Goal: Task Accomplishment & Management: Manage account settings

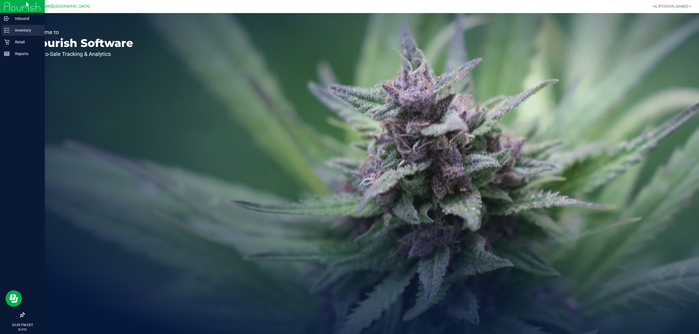
click at [15, 30] on p "Inventory" at bounding box center [26, 30] width 33 height 7
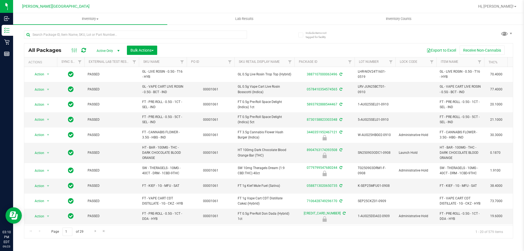
drag, startPoint x: 696, startPoint y: 1, endPoint x: 365, endPoint y: 49, distance: 334.1
click at [365, 49] on div "Export to Excel Receive Non-Cannabis" at bounding box center [334, 50] width 347 height 9
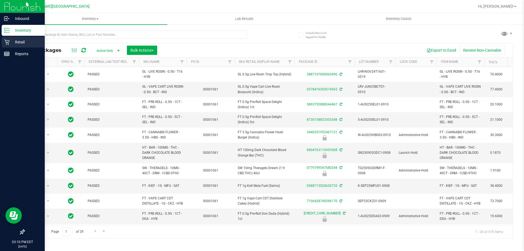
click at [17, 44] on p "Retail" at bounding box center [26, 42] width 33 height 7
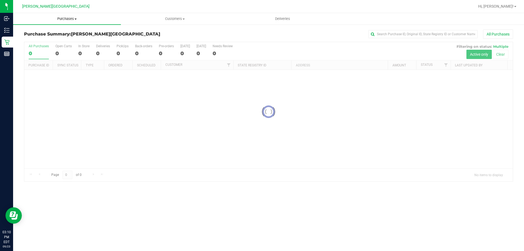
click at [65, 17] on span "Purchases" at bounding box center [67, 18] width 108 height 5
click at [30, 37] on span "Fulfillment" at bounding box center [30, 39] width 34 height 5
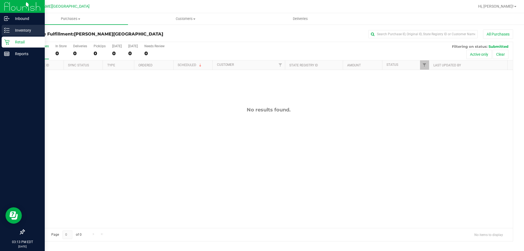
click at [11, 30] on p "Inventory" at bounding box center [26, 30] width 33 height 7
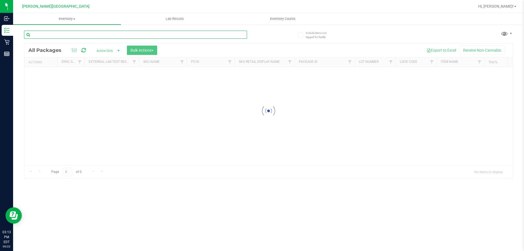
click at [105, 33] on input "text" at bounding box center [135, 35] width 223 height 8
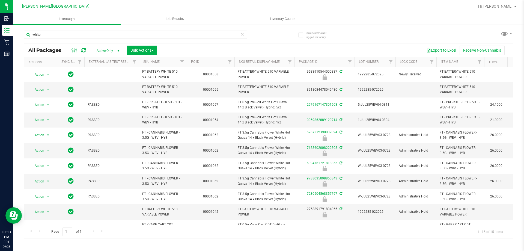
click at [151, 240] on div "Inventory All packages All inventory Waste log Create inventory Lab Results Inv…" at bounding box center [268, 132] width 511 height 238
click at [62, 34] on input "white" at bounding box center [135, 35] width 223 height 8
type input "w"
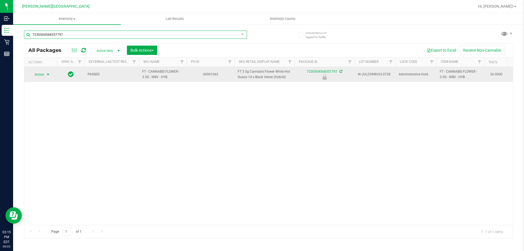
type input "7230504568357797"
click at [46, 76] on span "select" at bounding box center [48, 74] width 4 height 4
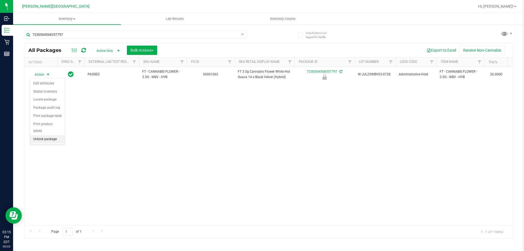
click at [51, 135] on li "Unlock package" at bounding box center [47, 139] width 35 height 8
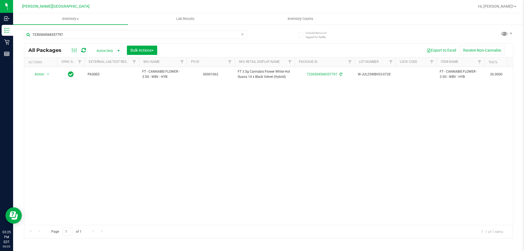
click at [160, 148] on div "Action Action Create package Edit attributes Global inventory Locate package Lo…" at bounding box center [268, 146] width 488 height 158
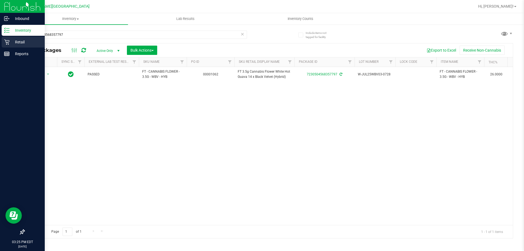
click at [10, 44] on p "Retail" at bounding box center [26, 42] width 33 height 7
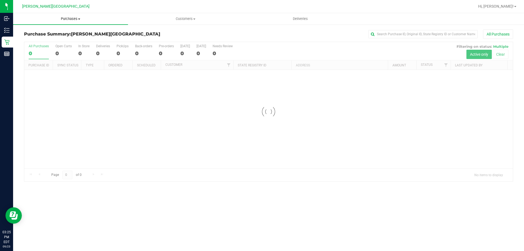
click at [75, 20] on span "Purchases" at bounding box center [70, 18] width 115 height 5
click at [58, 39] on li "Fulfillment" at bounding box center [70, 39] width 115 height 7
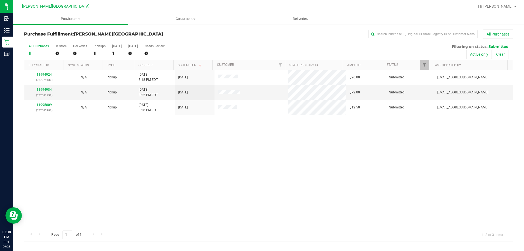
click at [92, 125] on div "11994924 (327079133) N/A Pickup 9/23/2025 3:18 PM EDT 9/23/2025 $20.00 Submitte…" at bounding box center [268, 149] width 488 height 158
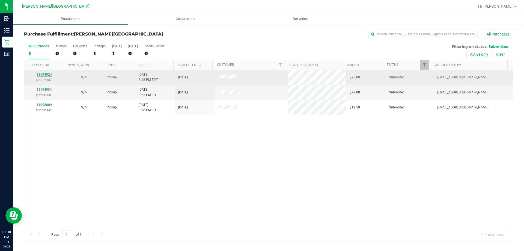
click at [44, 73] on link "11994924" at bounding box center [44, 75] width 15 height 4
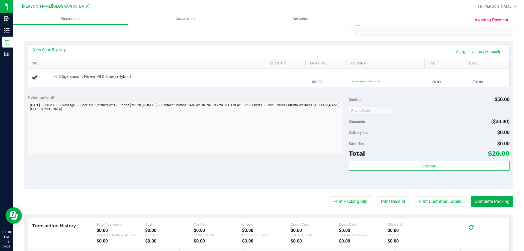
scroll to position [109, 0]
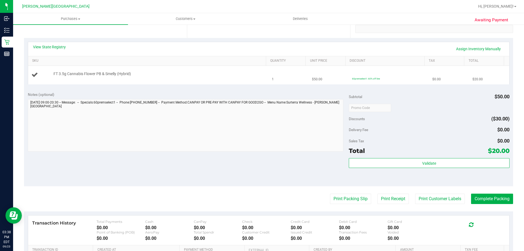
click at [151, 70] on td "FT 3.5g Cannabis Flower PB & Smelly (Hybrid)" at bounding box center [148, 75] width 241 height 18
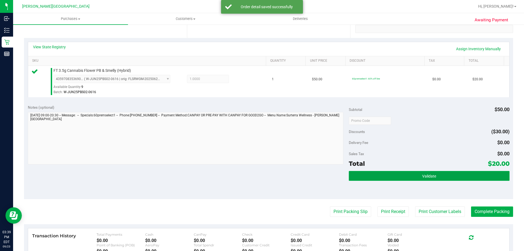
click at [432, 174] on span "Validate" at bounding box center [429, 176] width 14 height 4
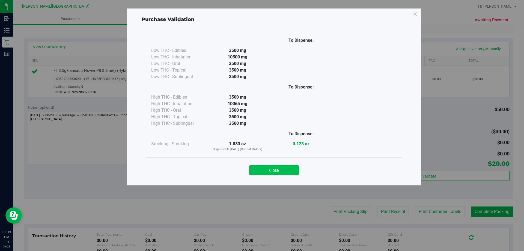
click at [265, 171] on button "Close" at bounding box center [274, 170] width 50 height 10
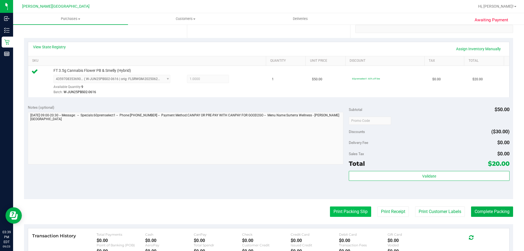
click at [352, 214] on button "Print Packing Slip" at bounding box center [350, 211] width 41 height 10
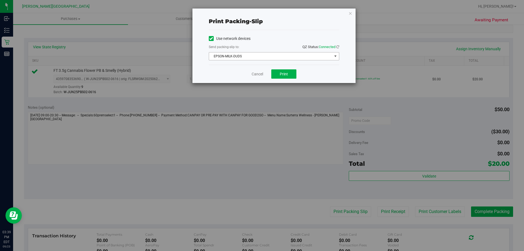
click at [290, 58] on span "EPSON-MILK-DUDS" at bounding box center [270, 56] width 123 height 8
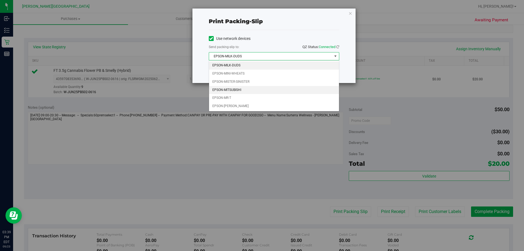
click at [240, 91] on li "EPSON-MITSUBISHI" at bounding box center [274, 90] width 130 height 8
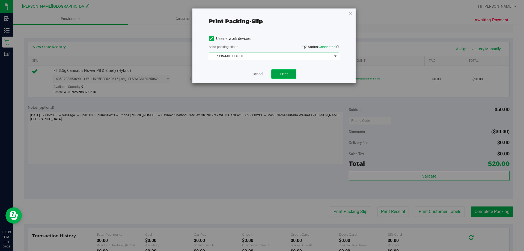
click at [289, 74] on button "Print" at bounding box center [283, 73] width 25 height 9
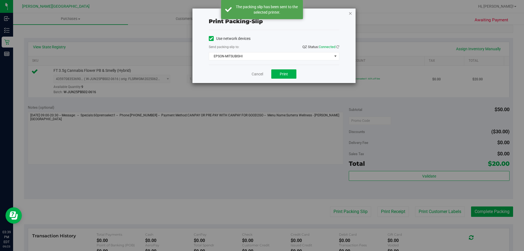
click at [350, 14] on icon "button" at bounding box center [350, 13] width 4 height 7
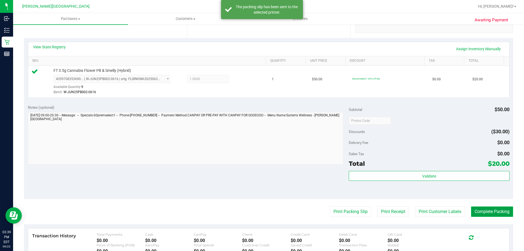
click at [485, 208] on button "Complete Packing" at bounding box center [492, 211] width 42 height 10
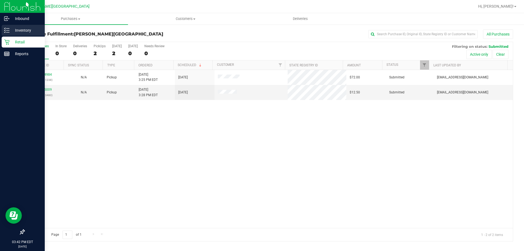
click at [12, 28] on p "Inventory" at bounding box center [26, 30] width 33 height 7
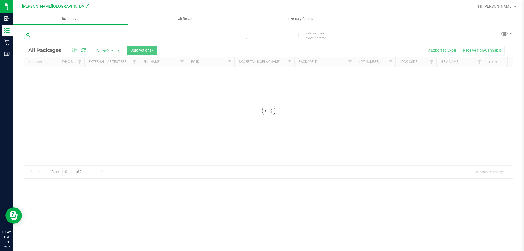
click at [83, 37] on input "text" at bounding box center [135, 35] width 223 height 8
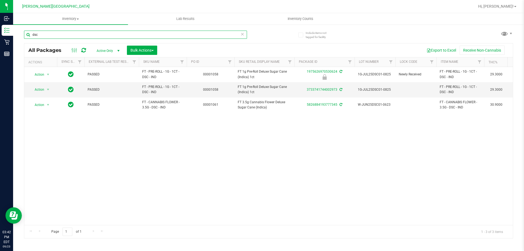
type input "dsc"
click at [154, 138] on div "Action Action Edit attributes Global inventory Locate package Package audit log…" at bounding box center [268, 146] width 488 height 158
click at [524, 124] on div "Include items not tagged for facility dsc All Packages Active Only Active Only …" at bounding box center [268, 107] width 511 height 166
click at [218, 172] on div "Action Action Edit attributes Global inventory Locate package Package audit log…" at bounding box center [268, 146] width 488 height 158
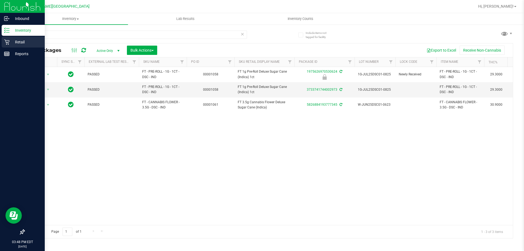
click at [8, 45] on div "Retail" at bounding box center [23, 42] width 43 height 11
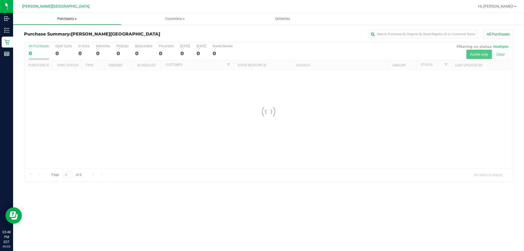
click at [62, 20] on span "Purchases" at bounding box center [67, 18] width 108 height 5
click at [51, 37] on li "Fulfillment" at bounding box center [67, 39] width 108 height 7
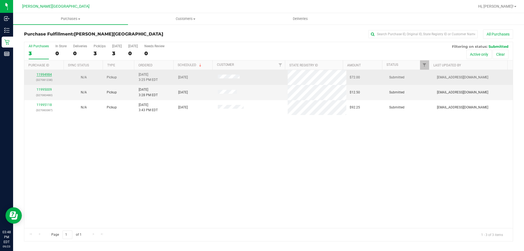
click at [42, 73] on link "11994984" at bounding box center [44, 75] width 15 height 4
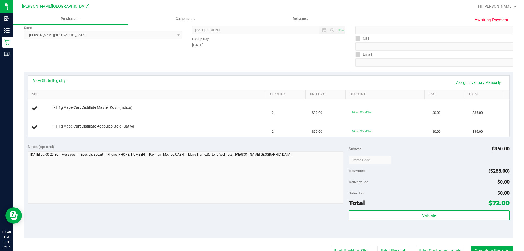
scroll to position [82, 0]
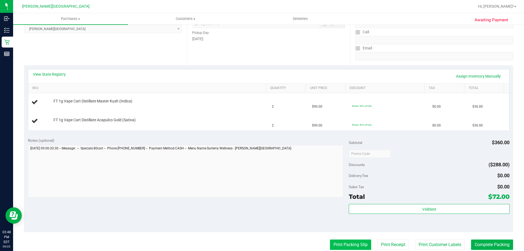
click at [351, 240] on button "Print Packing Slip" at bounding box center [350, 244] width 41 height 10
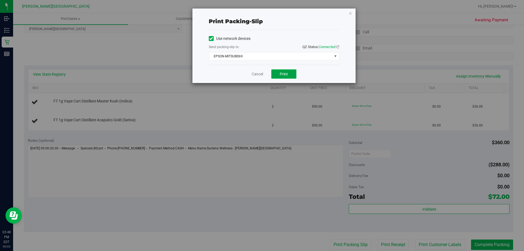
click at [290, 70] on button "Print" at bounding box center [283, 73] width 25 height 9
click at [350, 15] on icon "button" at bounding box center [350, 13] width 4 height 7
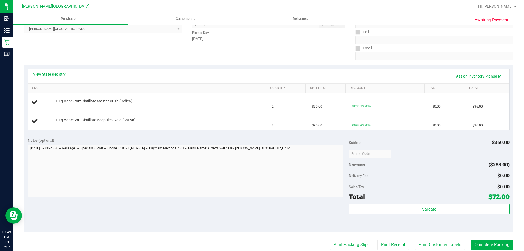
click at [216, 136] on div "Notes (optional) Subtotal $360.00 Discounts ($288.00) Delivery Fee $0.00 Sales …" at bounding box center [268, 183] width 489 height 98
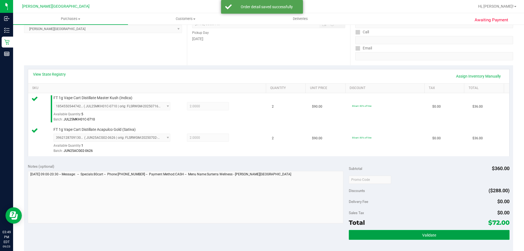
click at [414, 235] on button "Validate" at bounding box center [429, 235] width 160 height 10
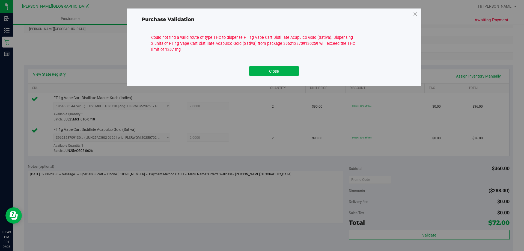
click at [416, 14] on icon at bounding box center [415, 14] width 5 height 9
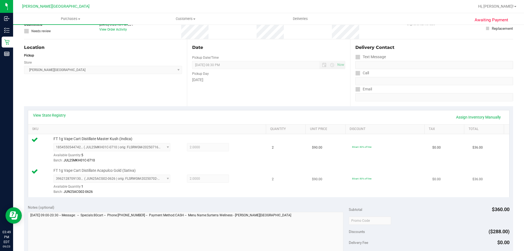
scroll to position [0, 0]
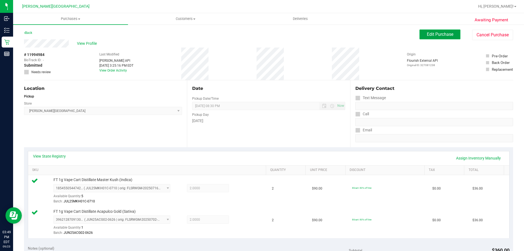
click at [429, 36] on span "Edit Purchase" at bounding box center [440, 34] width 26 height 5
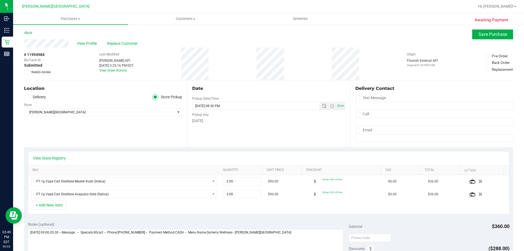
click at [27, 72] on icon at bounding box center [27, 72] width 4 height 0
click at [0, 0] on input "Needs review" at bounding box center [0, 0] width 0 height 0
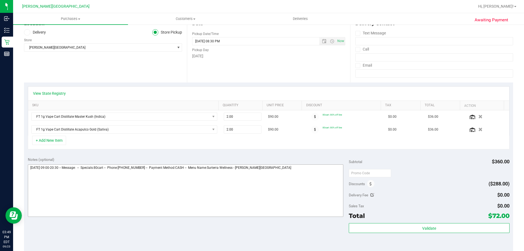
scroll to position [82, 0]
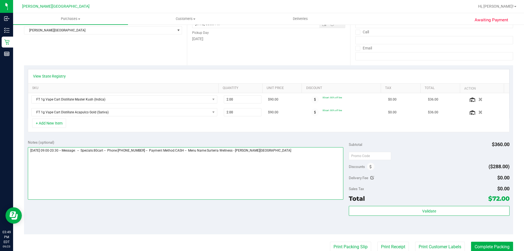
click at [292, 155] on textarea at bounding box center [186, 173] width 316 height 52
type textarea "Tuesday 09/23/2025 09:00-20:30 -- Message: -- Specials:80cart -- Phone:32155753…"
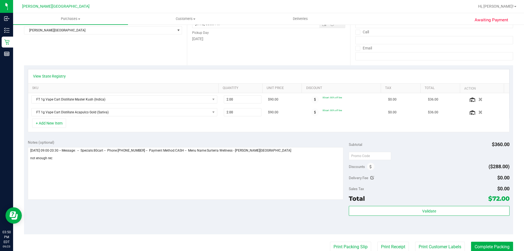
click at [316, 222] on div "Notes (optional) Subtotal $360.00 Discounts ($288.00) Delivery Fee $0.00 Sales …" at bounding box center [268, 185] width 489 height 98
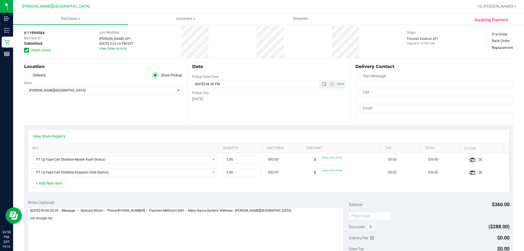
scroll to position [0, 0]
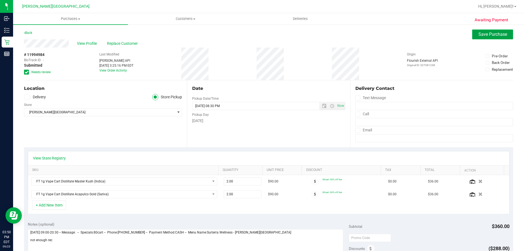
click at [489, 34] on span "Save Purchase" at bounding box center [492, 34] width 29 height 5
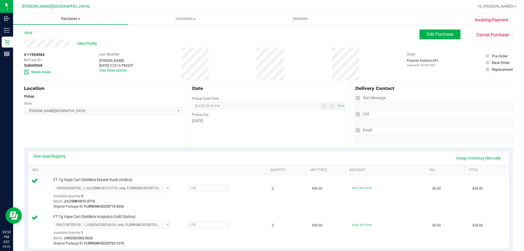
click at [65, 17] on span "Purchases" at bounding box center [70, 18] width 115 height 5
click at [43, 40] on span "Fulfillment" at bounding box center [30, 39] width 34 height 5
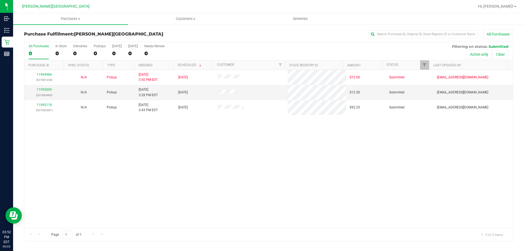
drag, startPoint x: 201, startPoint y: 173, endPoint x: 174, endPoint y: 145, distance: 38.2
click at [199, 172] on div "11994984 (327081238) N/A Pickup 9/23/2025 3:50 PM EDT 9/23/2025 $72.00 Submitte…" at bounding box center [268, 149] width 488 height 158
click at [200, 174] on div "11994984 (327081238) N/A Pickup 9/23/2025 3:50 PM EDT 9/23/2025 $72.00 Submitte…" at bounding box center [268, 149] width 488 height 158
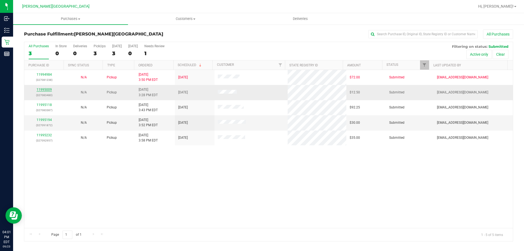
click at [46, 88] on link "11995009" at bounding box center [44, 90] width 15 height 4
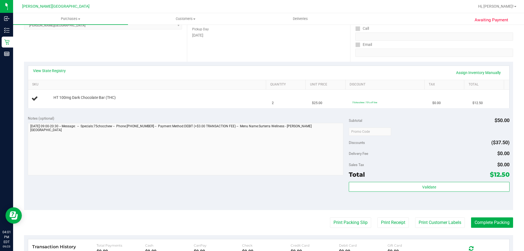
scroll to position [109, 0]
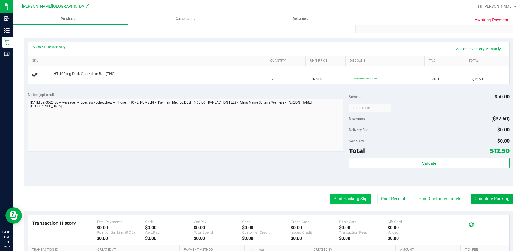
click at [361, 198] on button "Print Packing Slip" at bounding box center [350, 198] width 41 height 10
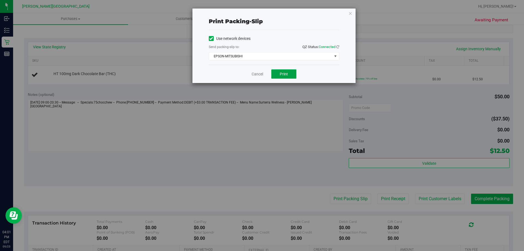
click at [290, 74] on button "Print" at bounding box center [283, 73] width 25 height 9
click at [350, 13] on icon "button" at bounding box center [350, 13] width 4 height 7
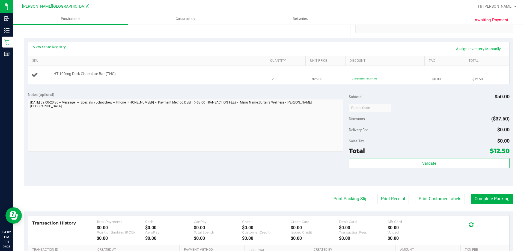
click at [178, 70] on td "HT 100mg Dark Chocolate Bar (THC)" at bounding box center [148, 75] width 241 height 18
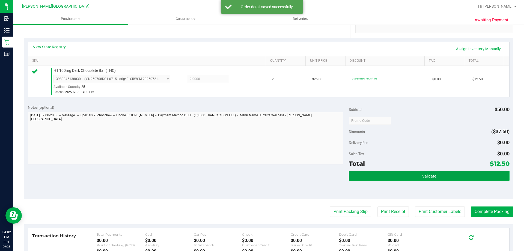
click at [374, 174] on button "Validate" at bounding box center [429, 176] width 160 height 10
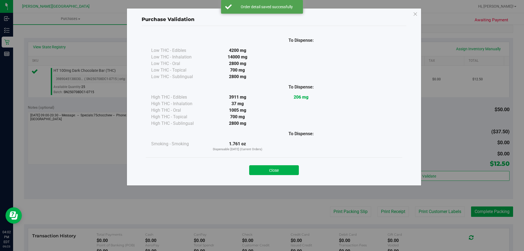
click at [276, 169] on button "Close" at bounding box center [274, 170] width 50 height 10
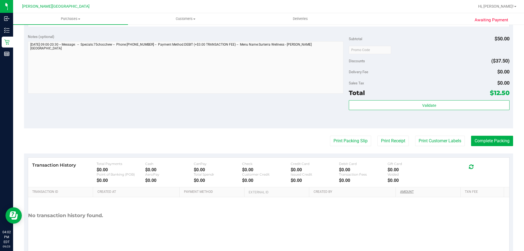
scroll to position [195, 0]
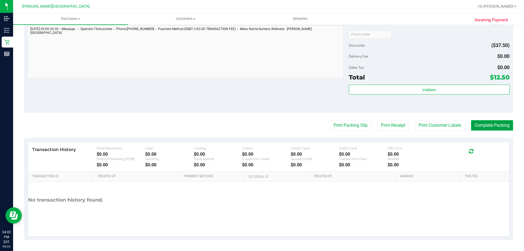
click at [499, 129] on button "Complete Packing" at bounding box center [492, 125] width 42 height 10
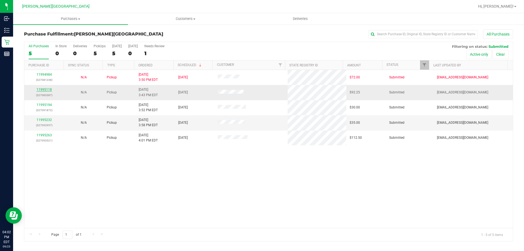
click at [42, 90] on link "11995118" at bounding box center [44, 90] width 15 height 4
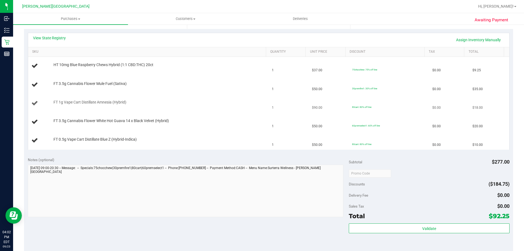
scroll to position [136, 0]
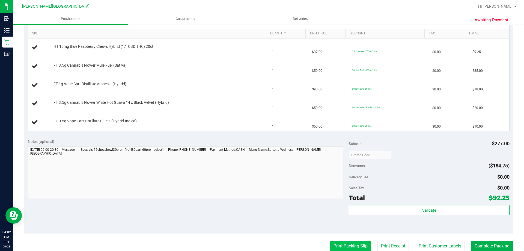
click at [338, 245] on button "Print Packing Slip" at bounding box center [350, 246] width 41 height 10
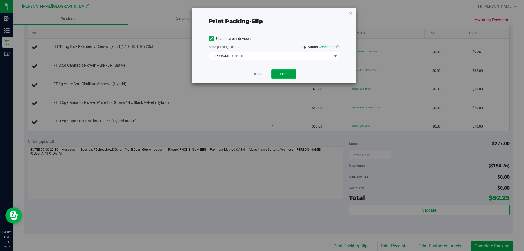
click at [282, 72] on span "Print" at bounding box center [284, 74] width 8 height 4
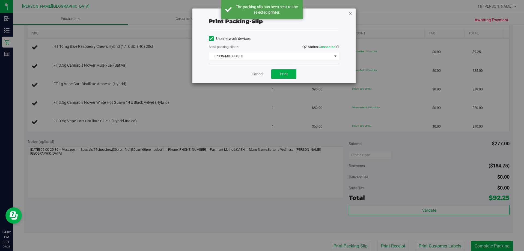
click at [349, 12] on icon "button" at bounding box center [350, 13] width 4 height 7
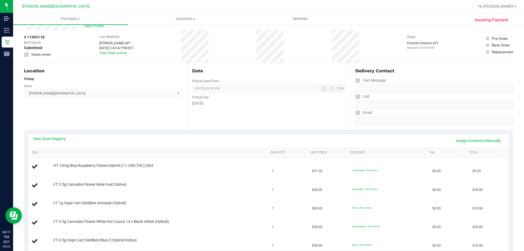
scroll to position [0, 0]
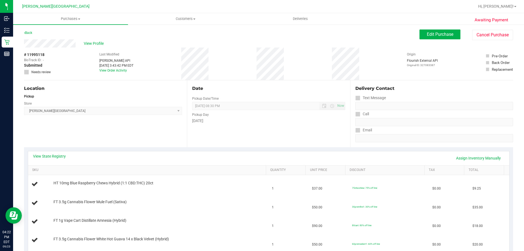
click at [216, 150] on div "View State Registry Assign Inventory Manually SKU Quantity Unit Price Discount …" at bounding box center [268, 209] width 489 height 124
click at [71, 16] on uib-tab-heading "Purchases Summary of purchases Fulfillment All purchases" at bounding box center [70, 18] width 115 height 11
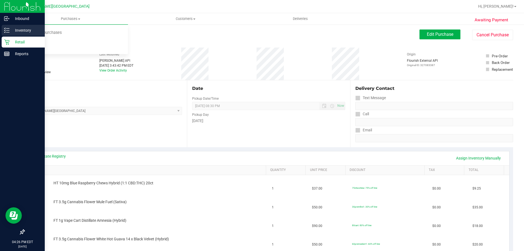
click at [27, 34] on div "Inventory" at bounding box center [23, 30] width 43 height 11
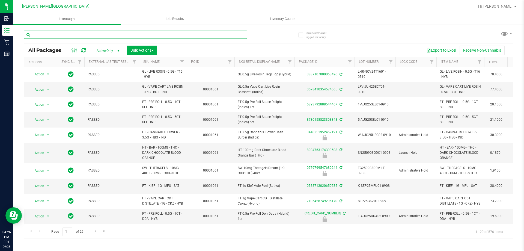
click at [113, 34] on input "text" at bounding box center [135, 35] width 223 height 8
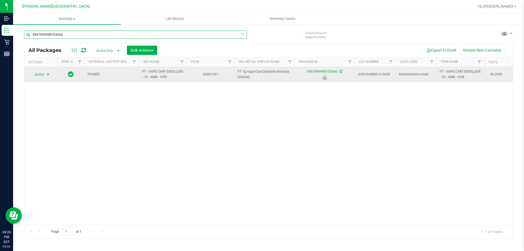
type input "5997999998703466"
click at [49, 73] on span "select" at bounding box center [48, 74] width 4 height 4
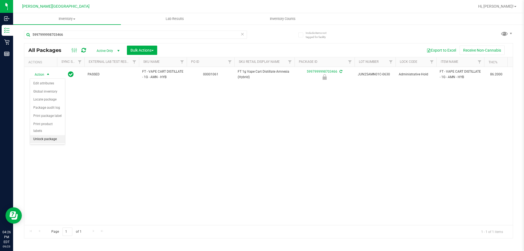
click at [47, 135] on li "Unlock package" at bounding box center [47, 139] width 35 height 8
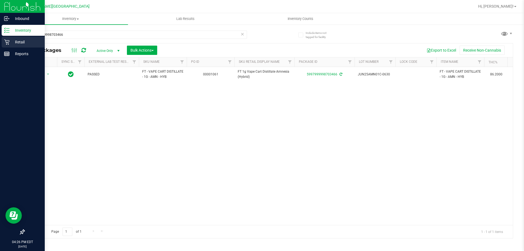
click at [14, 44] on p "Retail" at bounding box center [26, 42] width 33 height 7
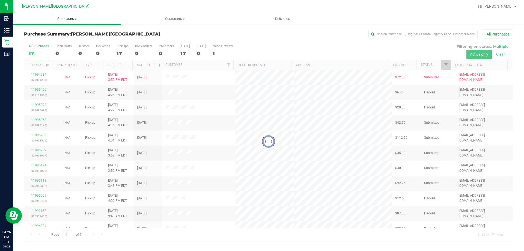
click at [66, 19] on span "Purchases" at bounding box center [67, 18] width 108 height 5
click at [38, 38] on span "Fulfillment" at bounding box center [30, 39] width 34 height 5
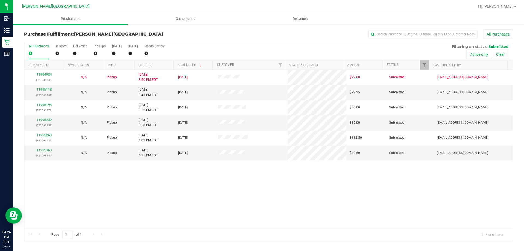
click at [221, 192] on div "11994984 (327081238) N/A Pickup 9/23/2025 3:50 PM EDT 9/23/2025 $72.00 Submitte…" at bounding box center [268, 149] width 488 height 158
click at [46, 89] on link "11995118" at bounding box center [44, 90] width 15 height 4
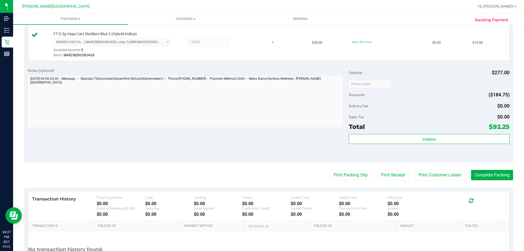
scroll to position [273, 0]
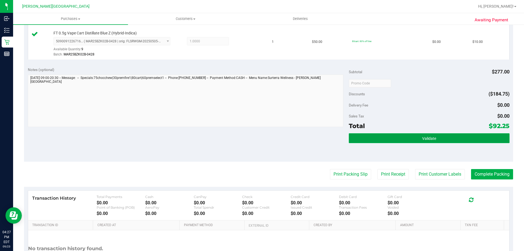
click at [420, 141] on button "Validate" at bounding box center [429, 138] width 160 height 10
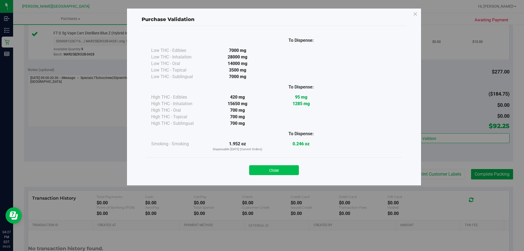
click at [272, 171] on button "Close" at bounding box center [274, 170] width 50 height 10
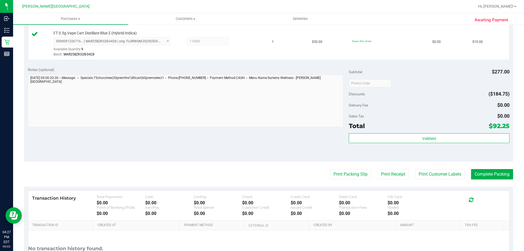
click at [446, 162] on purchase-details "Back Edit Purchase Cancel Purchase View Profile # 11995118 BioTrack ID: - Submi…" at bounding box center [268, 23] width 489 height 532
click at [487, 176] on button "Complete Packing" at bounding box center [492, 174] width 42 height 10
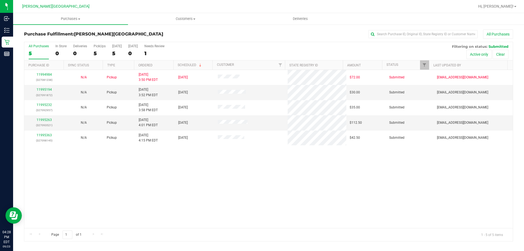
click at [171, 180] on div "11994984 (327081238) N/A Pickup 9/23/2025 3:50 PM EDT 9/23/2025 $72.00 Submitte…" at bounding box center [268, 149] width 488 height 158
click at [44, 90] on link "11995194" at bounding box center [44, 90] width 15 height 4
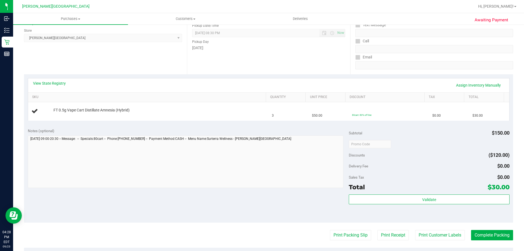
scroll to position [82, 0]
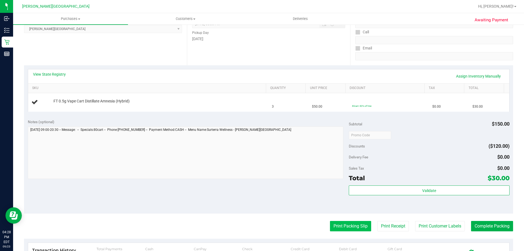
click at [362, 222] on button "Print Packing Slip" at bounding box center [350, 226] width 41 height 10
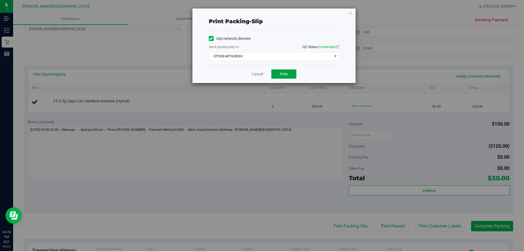
click at [282, 76] on span "Print" at bounding box center [284, 74] width 8 height 4
click at [351, 13] on icon "button" at bounding box center [350, 13] width 4 height 7
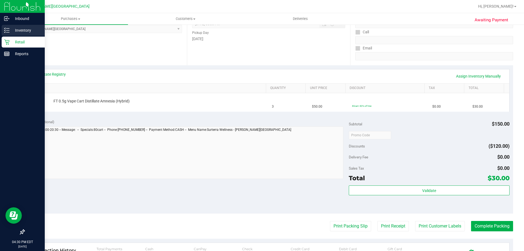
click at [21, 32] on p "Inventory" at bounding box center [26, 30] width 33 height 7
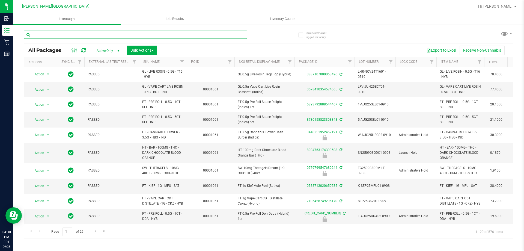
click at [154, 35] on input "text" at bounding box center [135, 35] width 223 height 8
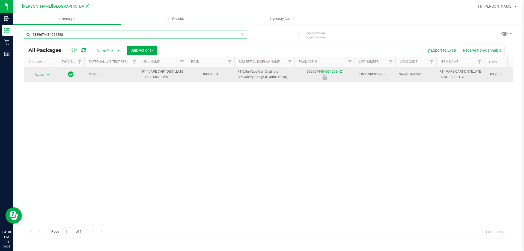
type input "5329674484954598"
click at [47, 77] on span "select" at bounding box center [48, 75] width 7 height 8
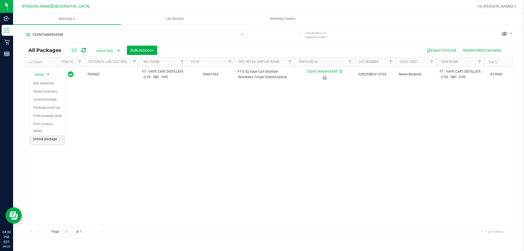
click at [46, 135] on li "Unlock package" at bounding box center [47, 139] width 35 height 8
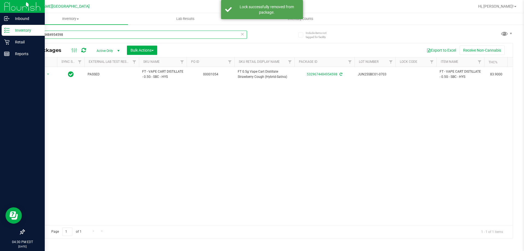
drag, startPoint x: 72, startPoint y: 34, endPoint x: 0, endPoint y: 4, distance: 77.8
click at [0, 18] on div "Inbound Inventory Retail Reports 04:30 PM EDT 09/23/2025 09/23 Merritt Island W…" at bounding box center [262, 125] width 524 height 251
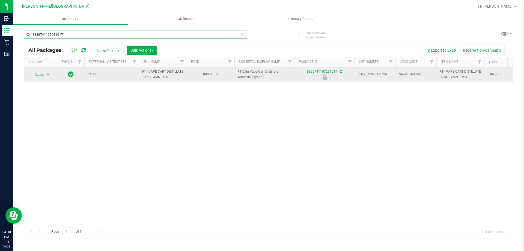
type input "8826741107231617"
click at [43, 73] on span "Action" at bounding box center [37, 75] width 15 height 8
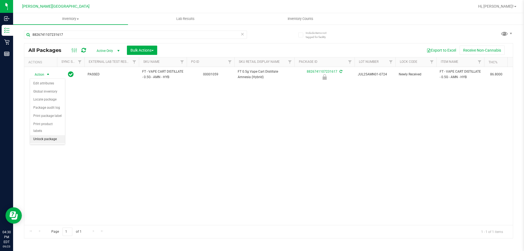
click at [54, 135] on li "Unlock package" at bounding box center [47, 139] width 35 height 8
click at [379, 172] on div "Action Action Create package Edit attributes Global inventory Locate package Lo…" at bounding box center [268, 146] width 488 height 158
click at [275, 142] on div "Action Action Create package Edit attributes Global inventory Locate package Lo…" at bounding box center [268, 146] width 488 height 158
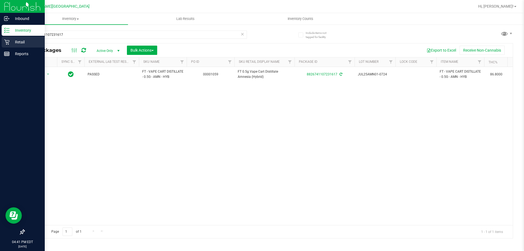
click at [5, 46] on div "Retail" at bounding box center [23, 42] width 43 height 11
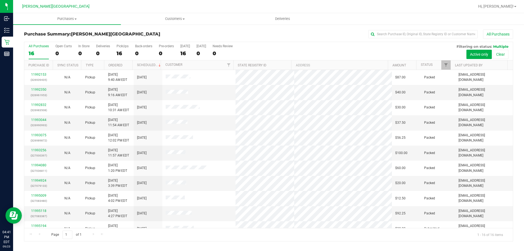
click at [66, 25] on link "Purchases Summary of purchases Fulfillment All purchases" at bounding box center [67, 18] width 108 height 11
click at [67, 21] on span "Purchases" at bounding box center [67, 18] width 108 height 5
click at [62, 20] on span "Purchases" at bounding box center [67, 18] width 108 height 5
click at [44, 40] on span "Fulfillment" at bounding box center [30, 39] width 34 height 5
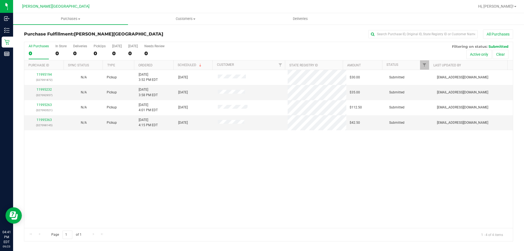
click at [214, 196] on div "11995194 (327091872) N/A Pickup 9/23/2025 3:52 PM EDT 9/23/2025 $30.00 Submitte…" at bounding box center [268, 149] width 488 height 158
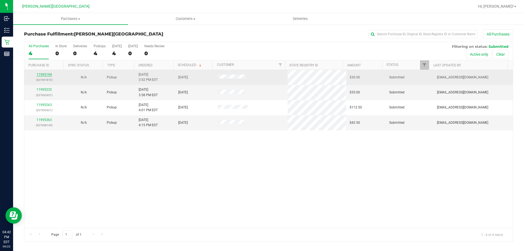
click at [44, 75] on link "11995194" at bounding box center [44, 75] width 15 height 4
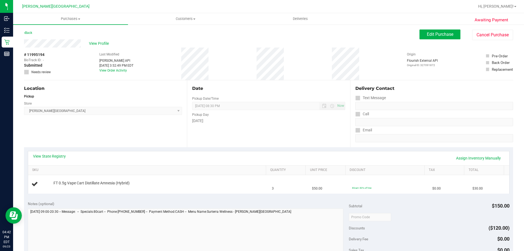
scroll to position [109, 0]
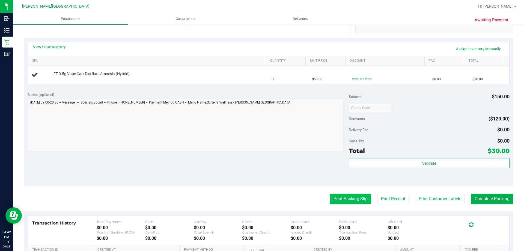
click at [354, 202] on button "Print Packing Slip" at bounding box center [350, 198] width 41 height 10
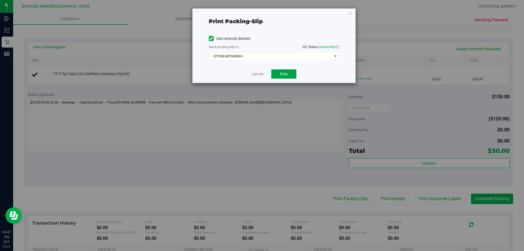
click at [278, 74] on button "Print" at bounding box center [283, 73] width 25 height 9
click at [351, 12] on icon "button" at bounding box center [350, 13] width 4 height 7
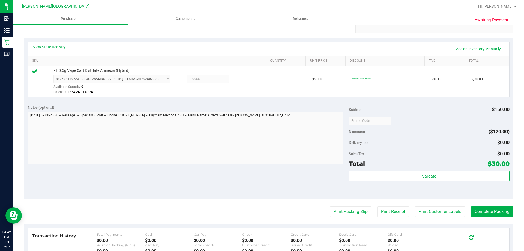
click at [437, 181] on div "Validate" at bounding box center [429, 183] width 160 height 25
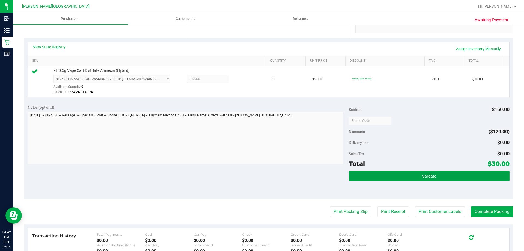
click at [438, 180] on button "Validate" at bounding box center [429, 176] width 160 height 10
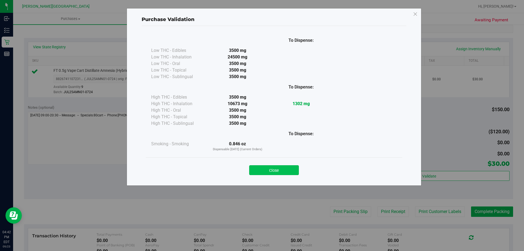
click at [284, 172] on button "Close" at bounding box center [274, 170] width 50 height 10
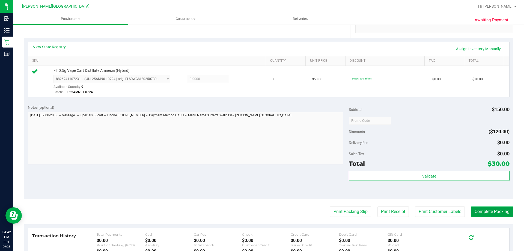
click at [492, 214] on button "Complete Packing" at bounding box center [492, 211] width 42 height 10
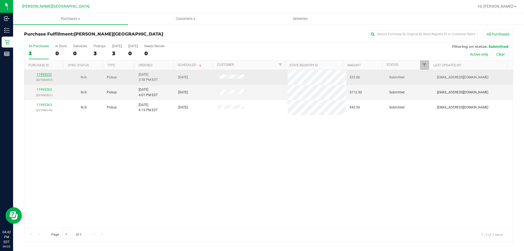
click at [51, 73] on link "11995232" at bounding box center [44, 75] width 15 height 4
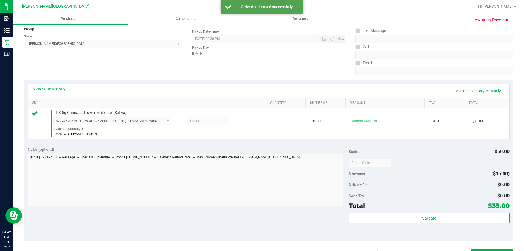
scroll to position [109, 0]
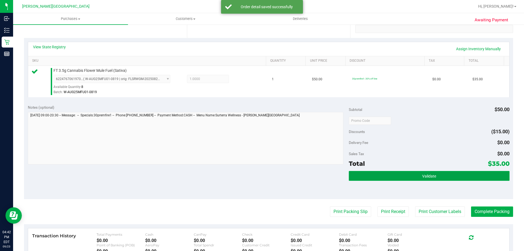
click at [408, 172] on button "Validate" at bounding box center [429, 176] width 160 height 10
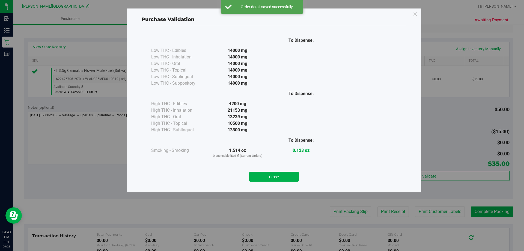
drag, startPoint x: 264, startPoint y: 175, endPoint x: 274, endPoint y: 175, distance: 10.6
click at [264, 175] on button "Close" at bounding box center [274, 177] width 50 height 10
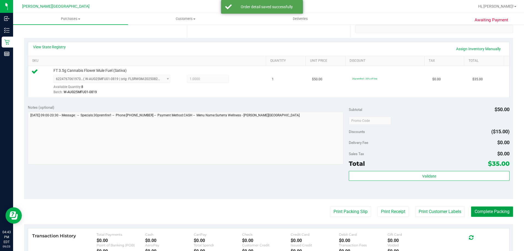
click at [474, 213] on button "Complete Packing" at bounding box center [492, 211] width 42 height 10
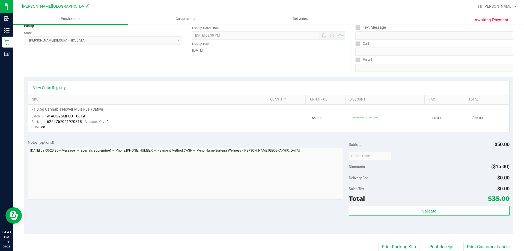
scroll to position [136, 0]
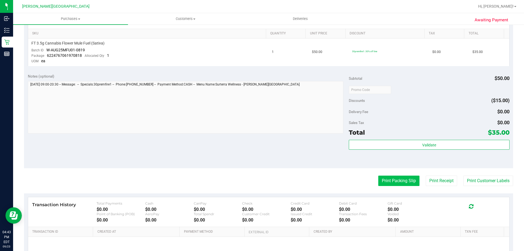
click at [387, 181] on button "Print Packing Slip" at bounding box center [398, 180] width 41 height 10
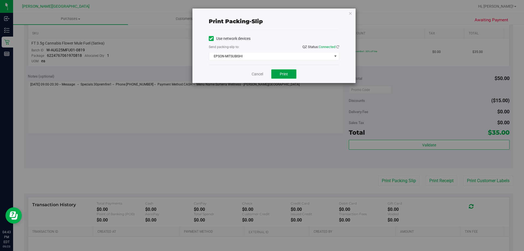
click at [274, 72] on button "Print" at bounding box center [283, 73] width 25 height 9
click at [351, 13] on icon "button" at bounding box center [350, 13] width 4 height 7
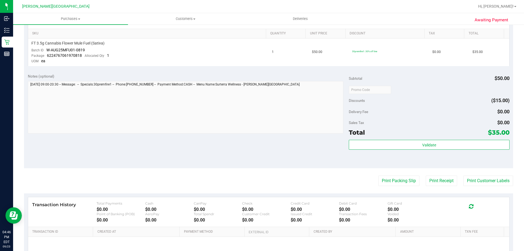
scroll to position [0, 0]
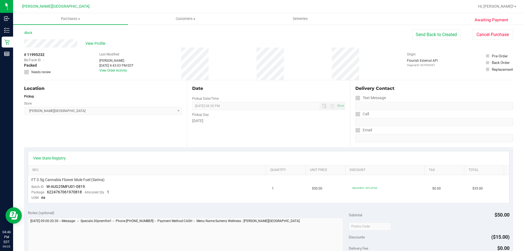
click at [28, 35] on div "Back" at bounding box center [28, 32] width 8 height 7
click at [29, 34] on link "Back" at bounding box center [28, 33] width 8 height 4
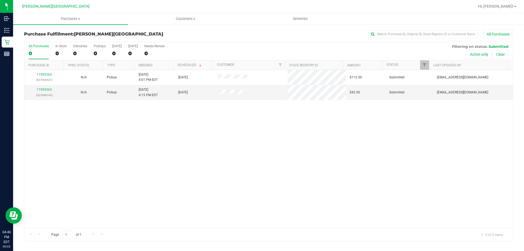
click at [197, 52] on div "All Purchases 0 In Store 0 Deliveries 0 PickUps 0 Today 0 Tomorrow 0 Needs Revi…" at bounding box center [268, 51] width 488 height 18
click at [229, 161] on div "11995263 (327093521) N/A Pickup 9/23/2025 4:01 PM EDT 9/23/2025 $112.50 Submitt…" at bounding box center [268, 149] width 488 height 158
click at [289, 159] on div "11995263 (327093521) N/A Pickup 9/23/2025 4:01 PM EDT 9/23/2025 $112.50 Submitt…" at bounding box center [268, 149] width 488 height 158
click at [49, 90] on link "11995363" at bounding box center [44, 90] width 15 height 4
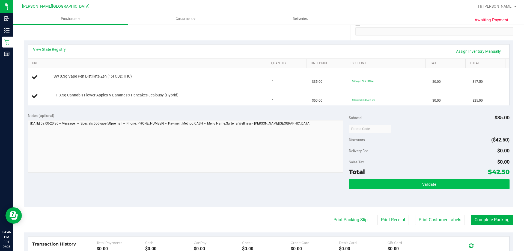
scroll to position [109, 0]
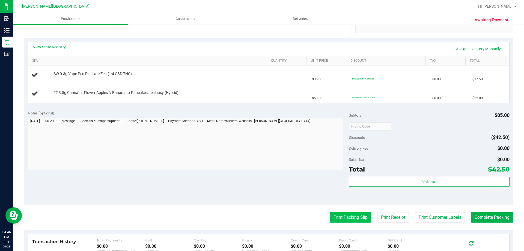
click at [353, 217] on button "Print Packing Slip" at bounding box center [350, 217] width 41 height 10
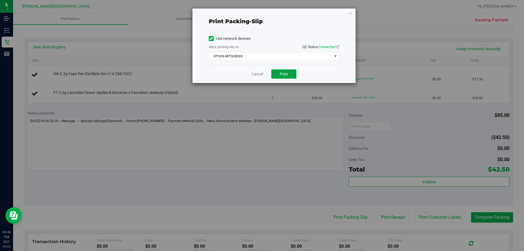
click at [287, 73] on span "Print" at bounding box center [284, 74] width 8 height 4
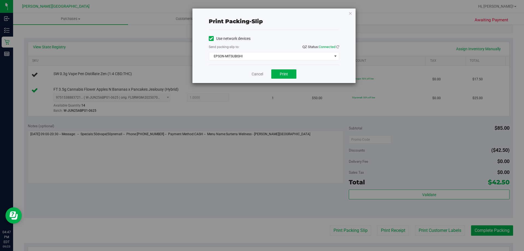
click at [349, 13] on icon "button" at bounding box center [350, 13] width 4 height 7
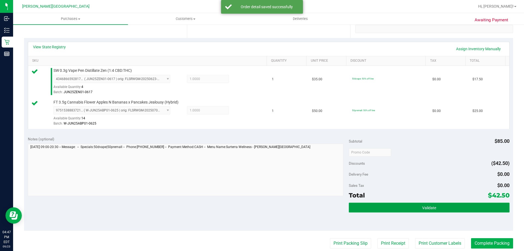
click at [418, 209] on button "Validate" at bounding box center [429, 207] width 160 height 10
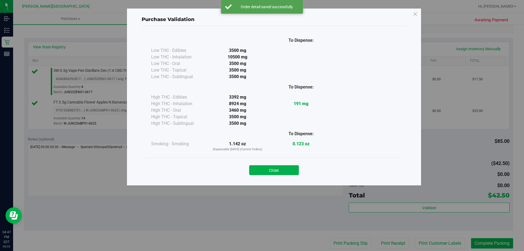
click at [286, 167] on button "Close" at bounding box center [274, 170] width 50 height 10
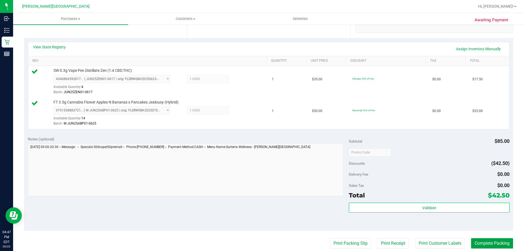
click at [486, 240] on button "Complete Packing" at bounding box center [492, 243] width 42 height 10
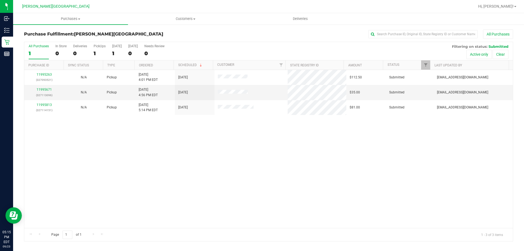
click at [230, 163] on div "11995263 (327093521) N/A Pickup 9/23/2025 4:01 PM EDT 9/23/2025 $112.50 Submitt…" at bounding box center [268, 149] width 488 height 158
click at [116, 164] on div "11995263 (327093521) N/A Pickup 9/23/2025 4:01 PM EDT 9/23/2025 $112.50 Submitt…" at bounding box center [268, 149] width 488 height 158
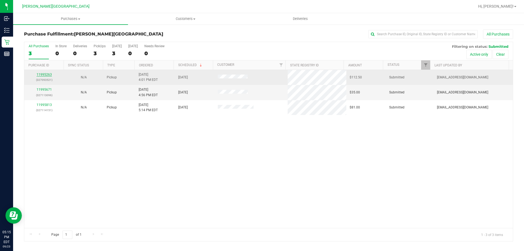
click at [41, 76] on link "11995263" at bounding box center [44, 75] width 15 height 4
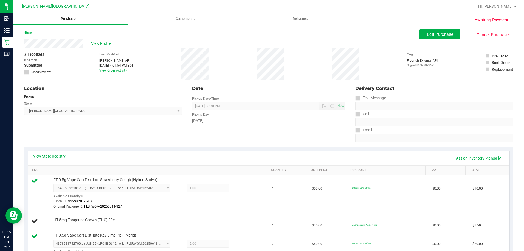
click at [70, 19] on span "Purchases" at bounding box center [70, 18] width 115 height 5
click at [49, 37] on li "Fulfillment" at bounding box center [70, 39] width 115 height 7
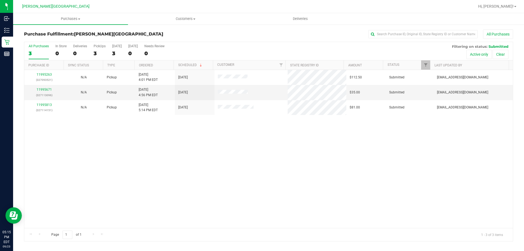
click at [190, 128] on div "11995263 (327093521) N/A Pickup 9/23/2025 4:01 PM EDT 9/23/2025 $112.50 Submitt…" at bounding box center [268, 149] width 488 height 158
click at [39, 90] on link "11995671" at bounding box center [44, 90] width 15 height 4
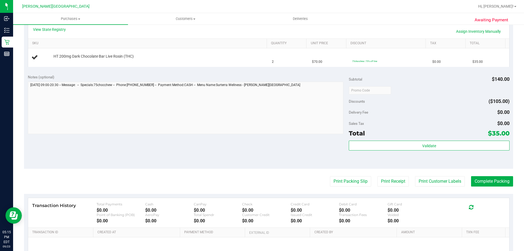
scroll to position [136, 0]
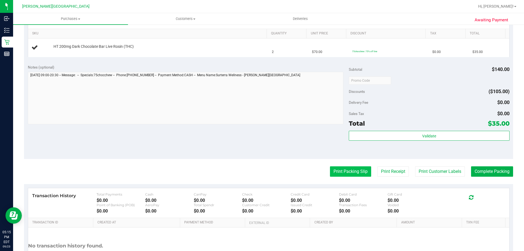
click at [336, 171] on button "Print Packing Slip" at bounding box center [350, 171] width 41 height 10
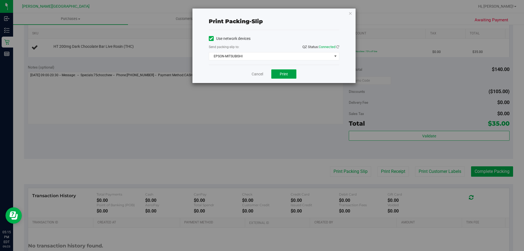
click at [273, 76] on button "Print" at bounding box center [283, 73] width 25 height 9
click at [352, 13] on icon "button" at bounding box center [350, 13] width 4 height 7
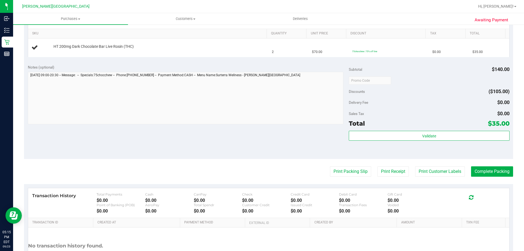
scroll to position [109, 0]
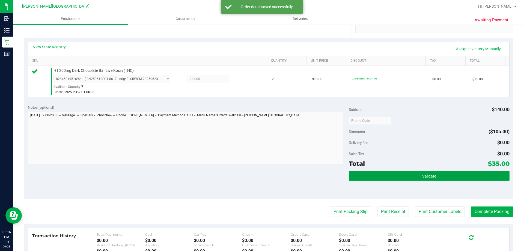
click at [474, 179] on button "Validate" at bounding box center [429, 176] width 160 height 10
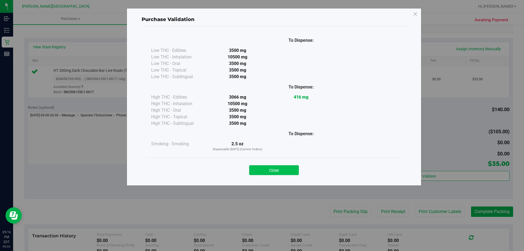
click at [293, 174] on button "Close" at bounding box center [274, 170] width 50 height 10
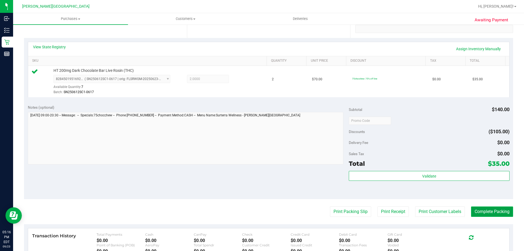
click at [476, 210] on button "Complete Packing" at bounding box center [492, 211] width 42 height 10
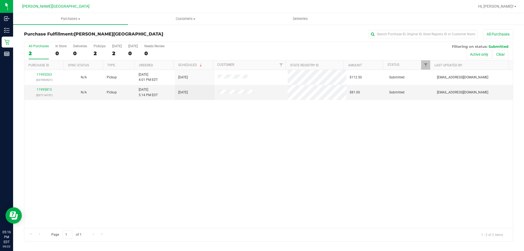
click at [387, 206] on div "11995263 (327093521) N/A Pickup 9/23/2025 4:01 PM EDT 9/23/2025 $112.50 Submitt…" at bounding box center [268, 149] width 488 height 158
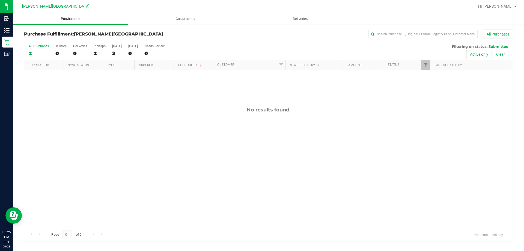
click at [76, 18] on span "Purchases" at bounding box center [70, 18] width 115 height 5
click at [63, 34] on span "Summary of purchases" at bounding box center [41, 33] width 56 height 5
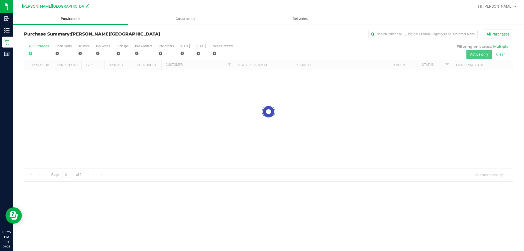
click at [79, 19] on span at bounding box center [79, 19] width 2 height 1
click at [54, 38] on li "Fulfillment" at bounding box center [70, 39] width 115 height 7
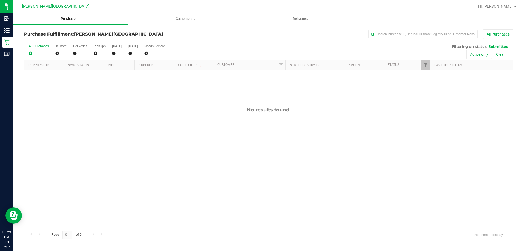
click at [71, 19] on span "Purchases" at bounding box center [70, 18] width 115 height 5
click at [42, 40] on span "Fulfillment" at bounding box center [30, 39] width 34 height 5
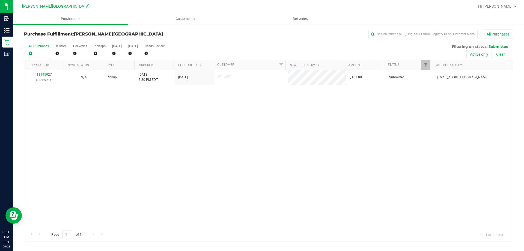
drag, startPoint x: 176, startPoint y: 119, endPoint x: 161, endPoint y: 114, distance: 16.1
click at [175, 120] on div "11995927 (327122516) N/A Pickup 9/23/2025 5:30 PM EDT 9/23/2025 $101.00 Submitt…" at bounding box center [268, 149] width 488 height 158
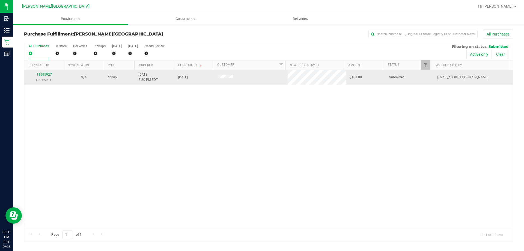
click at [44, 72] on td "11995927 (327122516)" at bounding box center [44, 77] width 40 height 15
click at [44, 73] on link "11995927" at bounding box center [44, 75] width 15 height 4
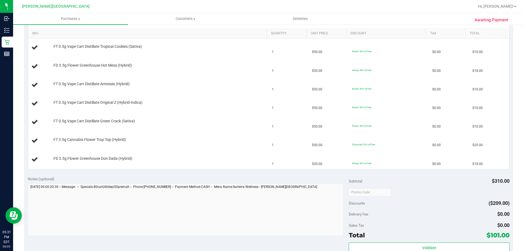
scroll to position [218, 0]
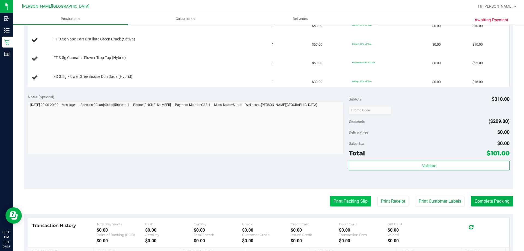
click at [358, 199] on button "Print Packing Slip" at bounding box center [350, 201] width 41 height 10
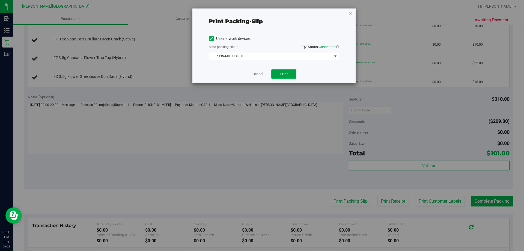
click at [285, 73] on span "Print" at bounding box center [284, 74] width 8 height 4
click at [350, 13] on icon "button" at bounding box center [350, 13] width 4 height 7
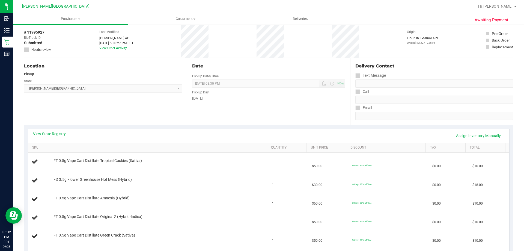
scroll to position [0, 0]
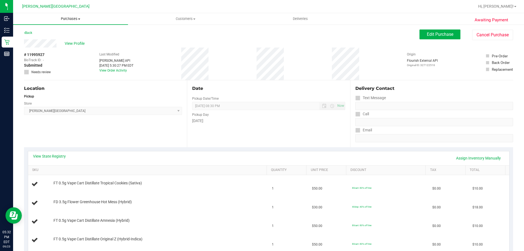
click at [62, 21] on span "Purchases" at bounding box center [70, 18] width 115 height 5
click at [48, 42] on li "Fulfillment" at bounding box center [70, 39] width 115 height 7
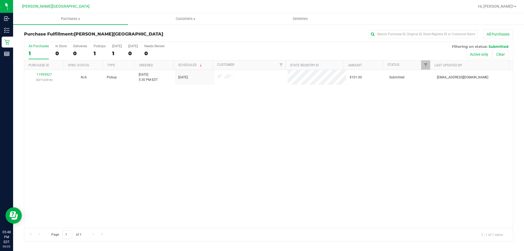
click at [268, 143] on div "11995927 (327122516) N/A Pickup 9/23/2025 5:30 PM EDT 9/23/2025 $101.00 Submitt…" at bounding box center [268, 149] width 488 height 158
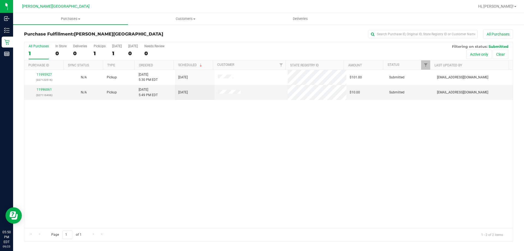
click at [303, 158] on div "11995927 (327122516) N/A Pickup 9/23/2025 5:30 PM EDT 9/23/2025 $101.00 Submitt…" at bounding box center [268, 149] width 488 height 158
click at [157, 142] on div "11995927 (327122516) N/A Pickup 9/23/2025 5:30 PM EDT 9/23/2025 $101.00 Submitt…" at bounding box center [268, 149] width 488 height 158
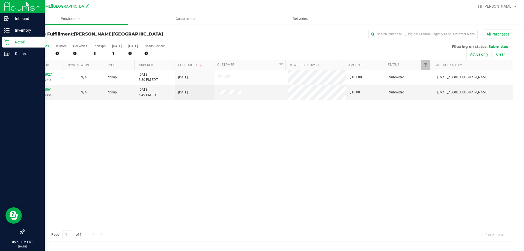
click at [42, 89] on div at bounding box center [22, 143] width 45 height 166
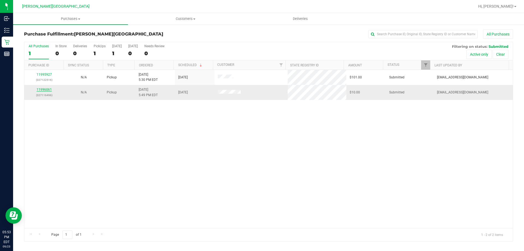
click at [47, 89] on link "11996061" at bounding box center [44, 90] width 15 height 4
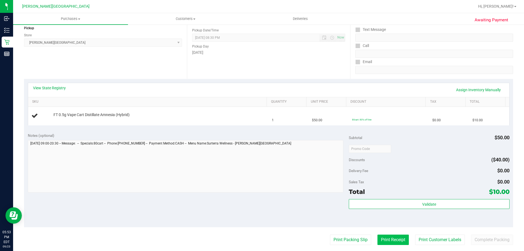
scroll to position [82, 0]
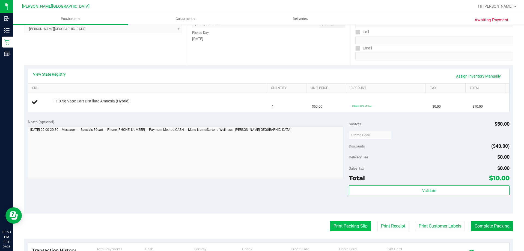
click at [339, 224] on button "Print Packing Slip" at bounding box center [350, 226] width 41 height 10
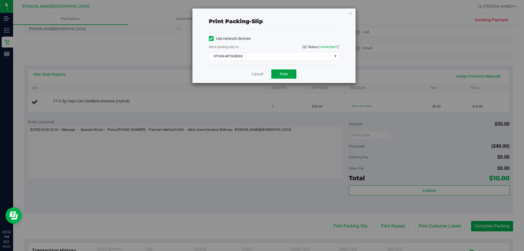
click at [288, 76] on button "Print" at bounding box center [283, 73] width 25 height 9
click at [351, 13] on icon "button" at bounding box center [350, 13] width 4 height 7
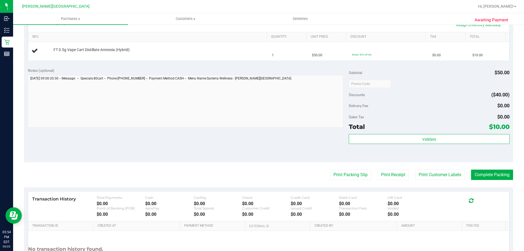
scroll to position [136, 0]
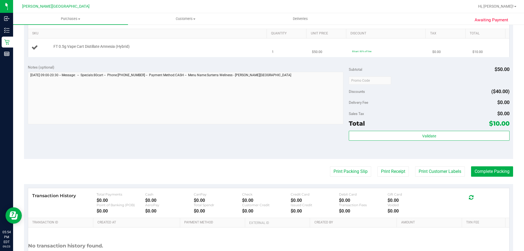
click at [230, 49] on div "FT 0.5g Vape Cart Distillate Amnesia (Hybrid)" at bounding box center [157, 46] width 213 height 5
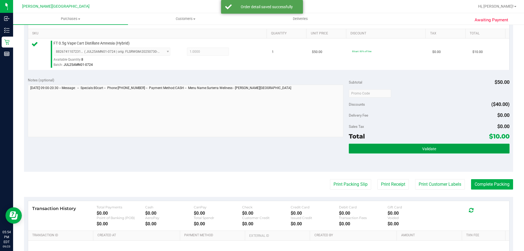
click at [449, 149] on button "Validate" at bounding box center [429, 149] width 160 height 10
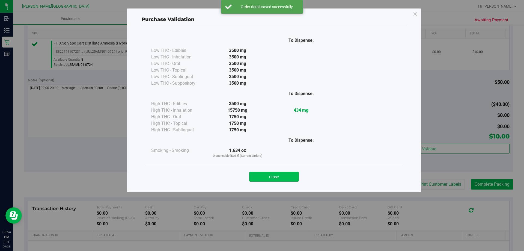
click at [294, 180] on button "Close" at bounding box center [274, 177] width 50 height 10
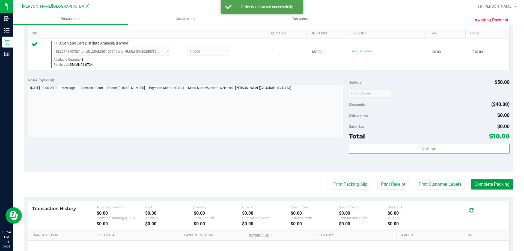
click at [497, 186] on button "Complete Packing" at bounding box center [492, 184] width 42 height 10
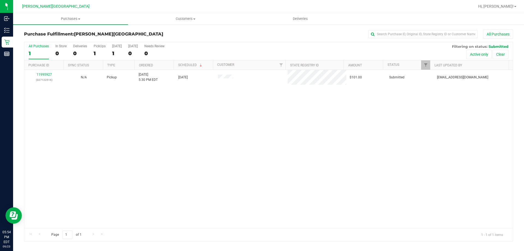
drag, startPoint x: 430, startPoint y: 133, endPoint x: 428, endPoint y: 130, distance: 3.3
click at [430, 133] on div "11995927 (327122516) N/A Pickup 9/23/2025 5:30 PM EDT 9/23/2025 $101.00 Submitt…" at bounding box center [268, 149] width 488 height 158
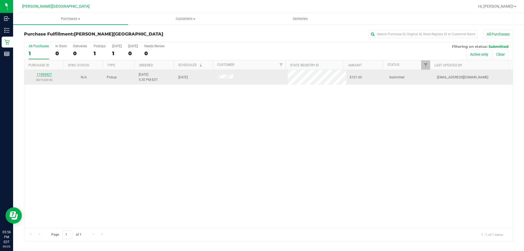
click at [48, 73] on link "11995927" at bounding box center [44, 75] width 15 height 4
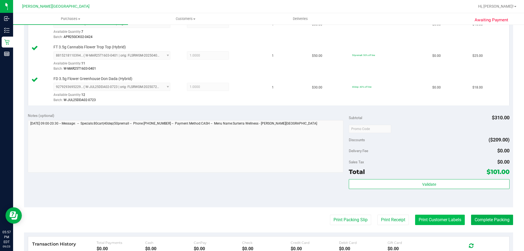
scroll to position [300, 0]
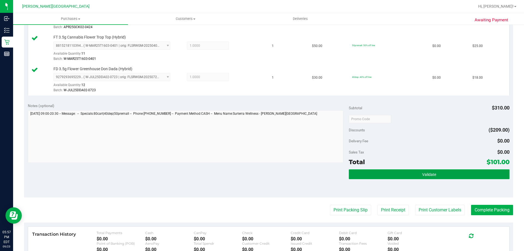
click at [440, 178] on button "Validate" at bounding box center [429, 174] width 160 height 10
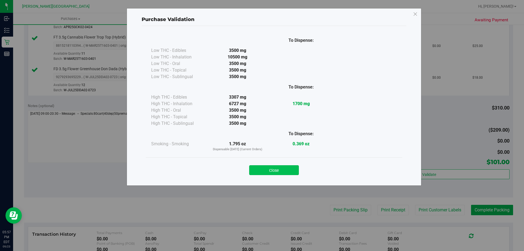
click at [277, 169] on button "Close" at bounding box center [274, 170] width 50 height 10
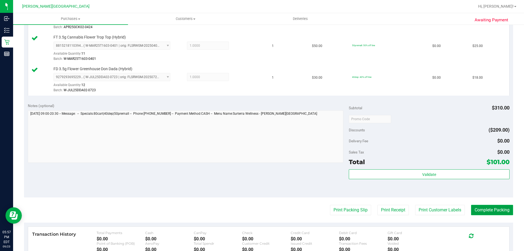
click at [499, 212] on button "Complete Packing" at bounding box center [492, 210] width 42 height 10
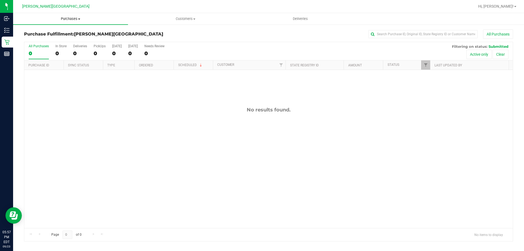
drag, startPoint x: 77, startPoint y: 17, endPoint x: 72, endPoint y: 26, distance: 10.5
click at [77, 17] on span "Purchases" at bounding box center [70, 18] width 115 height 5
click at [50, 38] on li "Fulfillment" at bounding box center [70, 39] width 115 height 7
click at [181, 136] on div "No results found." at bounding box center [268, 167] width 488 height 195
click at [208, 73] on div "No results found." at bounding box center [268, 167] width 488 height 195
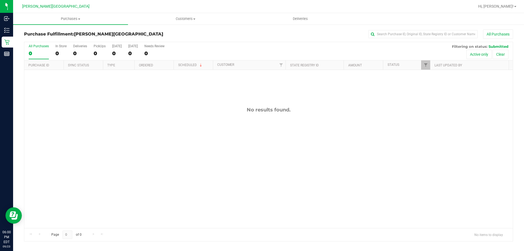
click at [232, 96] on div "No results found." at bounding box center [268, 167] width 488 height 195
click at [144, 132] on div "No results found." at bounding box center [268, 167] width 488 height 195
click at [197, 108] on div "No results found." at bounding box center [268, 110] width 488 height 6
click at [70, 20] on span "Purchases" at bounding box center [70, 18] width 115 height 5
click at [46, 40] on span "Fulfillment" at bounding box center [30, 39] width 34 height 5
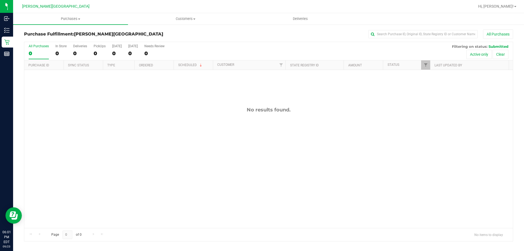
click at [120, 149] on div "No results found." at bounding box center [268, 167] width 488 height 195
drag, startPoint x: 136, startPoint y: 121, endPoint x: 134, endPoint y: 126, distance: 5.3
click at [136, 121] on div "No results found." at bounding box center [268, 167] width 488 height 195
click at [160, 120] on div "No results found." at bounding box center [268, 167] width 488 height 195
click at [216, 107] on div "No results found." at bounding box center [268, 110] width 488 height 6
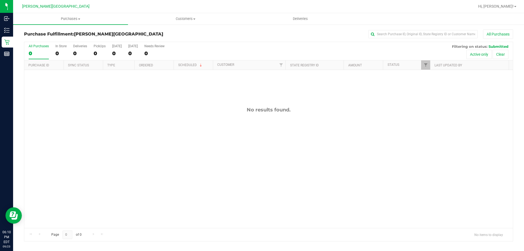
click at [256, 34] on div "All Purchases" at bounding box center [350, 33] width 326 height 9
click at [226, 133] on div "No results found." at bounding box center [268, 167] width 488 height 195
click at [68, 14] on uib-tab-heading "Purchases Summary of purchases Fulfillment All purchases" at bounding box center [70, 18] width 115 height 11
click at [56, 38] on li "Fulfillment" at bounding box center [70, 39] width 115 height 7
click at [222, 171] on div at bounding box center [268, 141] width 488 height 199
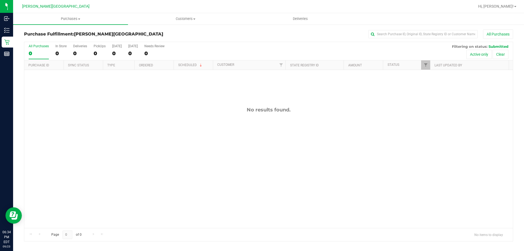
click at [209, 112] on div "No results found." at bounding box center [268, 110] width 488 height 6
click at [141, 146] on div "No results found." at bounding box center [268, 167] width 488 height 195
click at [70, 16] on span "Purchases" at bounding box center [70, 18] width 115 height 5
click at [43, 38] on span "Fulfillment" at bounding box center [30, 39] width 34 height 5
click at [370, 122] on div "No results found." at bounding box center [268, 167] width 488 height 195
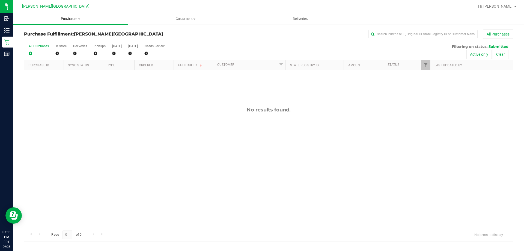
click at [68, 17] on span "Purchases" at bounding box center [70, 18] width 115 height 5
click at [47, 34] on span "Summary of purchases" at bounding box center [41, 33] width 56 height 5
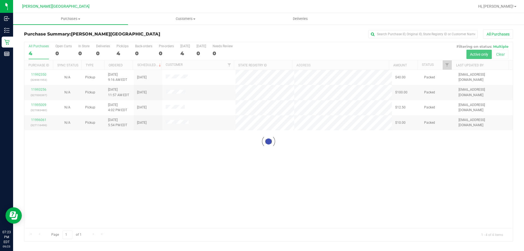
click at [349, 182] on div at bounding box center [268, 141] width 488 height 199
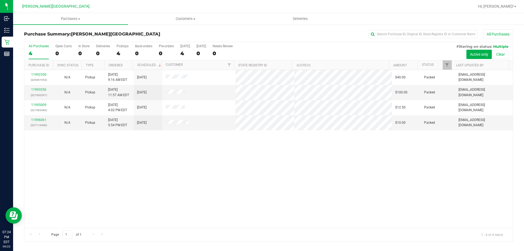
click at [250, 183] on div "11992350 (326961953) N/A Pickup [DATE] 9:16 AM EDT 9/23/2025 $40.00 Packed [EMA…" at bounding box center [268, 149] width 488 height 158
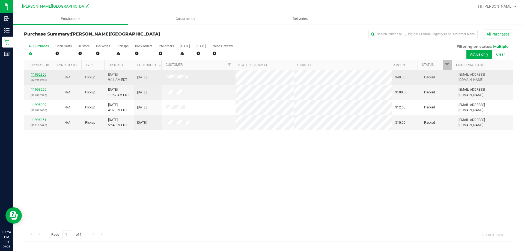
click at [41, 76] on link "11992350" at bounding box center [38, 75] width 15 height 4
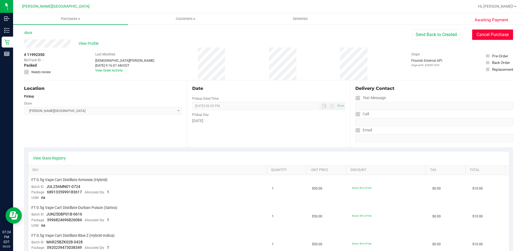
click at [485, 34] on button "Cancel Purchase" at bounding box center [492, 34] width 41 height 10
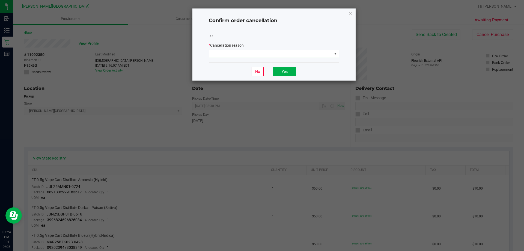
click at [314, 55] on span at bounding box center [270, 54] width 123 height 8
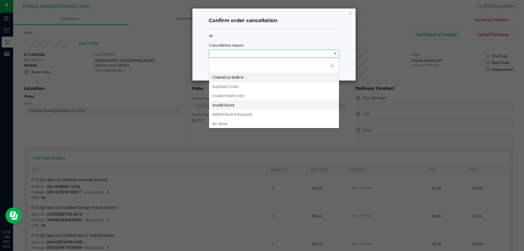
scroll to position [8, 130]
click at [225, 124] on li "No Show" at bounding box center [274, 123] width 130 height 9
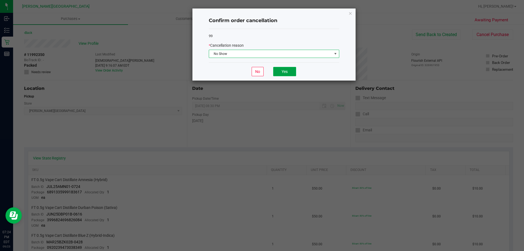
click at [286, 74] on button "Yes" at bounding box center [284, 71] width 23 height 9
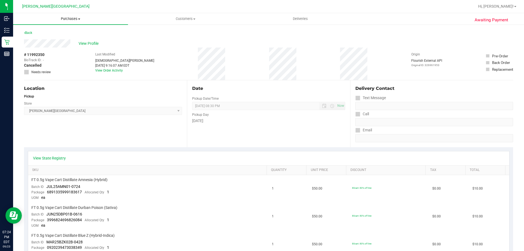
click at [78, 20] on span "Purchases" at bounding box center [70, 18] width 115 height 5
click at [63, 35] on span "Summary of purchases" at bounding box center [41, 33] width 56 height 5
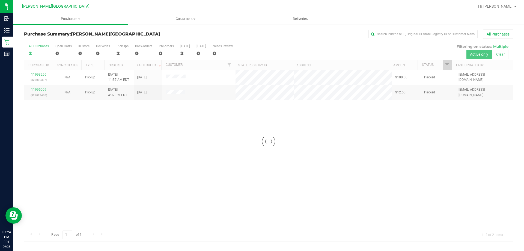
click at [195, 139] on div at bounding box center [268, 141] width 488 height 199
click at [69, 20] on span "Purchases" at bounding box center [70, 18] width 115 height 5
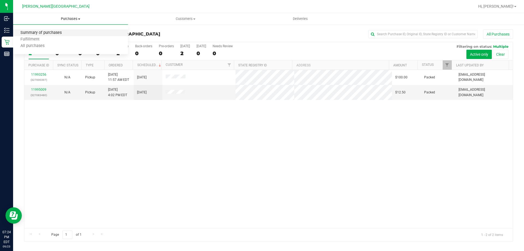
click at [64, 31] on span "Summary of purchases" at bounding box center [41, 33] width 56 height 5
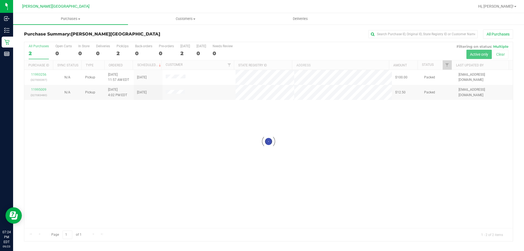
click at [45, 89] on div at bounding box center [268, 141] width 488 height 199
click at [41, 89] on div at bounding box center [268, 141] width 488 height 199
click at [43, 89] on link "11995009" at bounding box center [38, 90] width 15 height 4
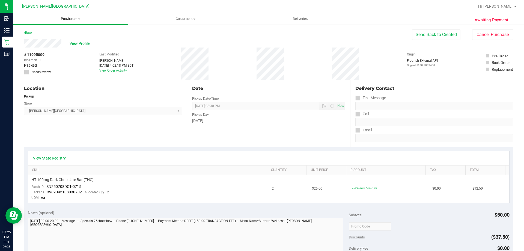
click at [71, 19] on span "Purchases" at bounding box center [70, 18] width 115 height 5
click at [65, 31] on span "Summary of purchases" at bounding box center [41, 33] width 56 height 5
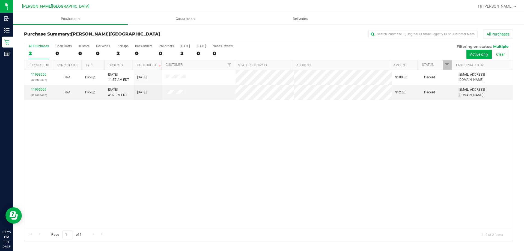
click at [424, 140] on div "11993256 (327000397) N/A Pickup [DATE] 11:57 AM EDT 9/23/2025 $100.00 Packed [E…" at bounding box center [268, 149] width 488 height 158
click at [69, 22] on uib-tab-heading "Purchases Summary of purchases Fulfillment All purchases" at bounding box center [70, 18] width 115 height 11
click at [241, 156] on div "11993256 (327000397) N/A Pickup [DATE] 11:57 AM EDT 9/23/2025 $100.00 Packed [E…" at bounding box center [268, 149] width 488 height 158
click at [67, 20] on span "Purchases" at bounding box center [70, 18] width 115 height 5
click at [47, 41] on li "Fulfillment" at bounding box center [70, 39] width 115 height 7
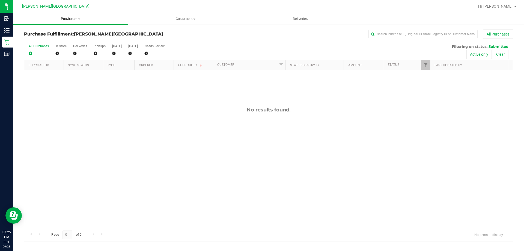
click at [72, 16] on uib-tab-heading "Purchases Summary of purchases Fulfillment All purchases" at bounding box center [70, 18] width 115 height 11
click at [32, 45] on span "All purchases" at bounding box center [32, 46] width 39 height 5
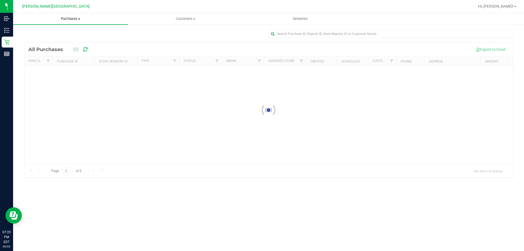
click at [66, 20] on span "Purchases" at bounding box center [70, 18] width 115 height 5
click at [35, 45] on span "All purchases" at bounding box center [32, 46] width 39 height 5
click at [71, 19] on span "Purchases" at bounding box center [70, 18] width 115 height 5
click at [33, 39] on span "Fulfillment" at bounding box center [30, 39] width 34 height 5
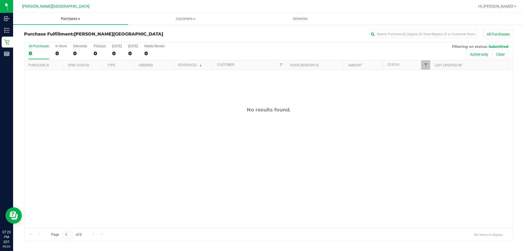
click at [74, 20] on span "Purchases" at bounding box center [70, 18] width 115 height 5
click at [58, 34] on span "Summary of purchases" at bounding box center [41, 33] width 56 height 5
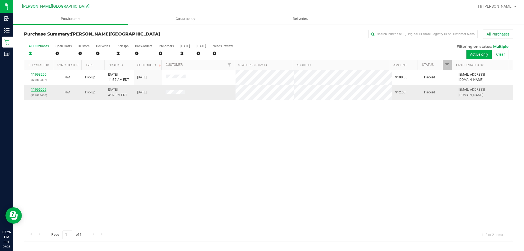
click at [43, 89] on link "11995009" at bounding box center [38, 90] width 15 height 4
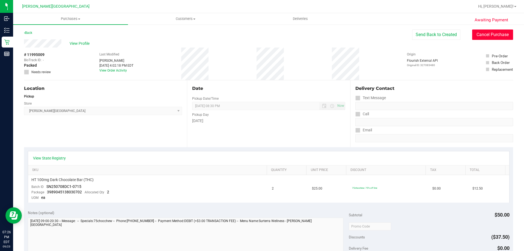
click at [490, 34] on button "Cancel Purchase" at bounding box center [492, 34] width 41 height 10
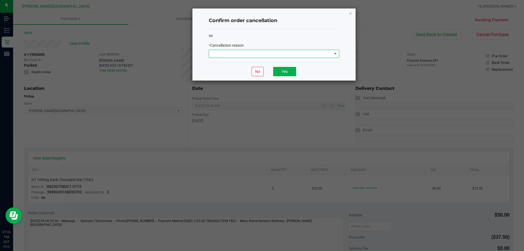
click at [308, 55] on span at bounding box center [270, 54] width 123 height 8
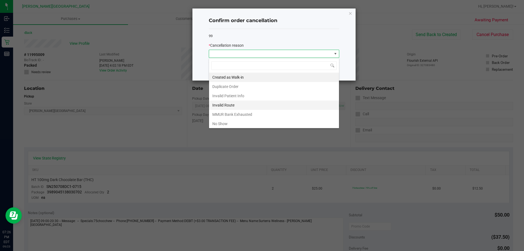
scroll to position [8, 130]
click at [226, 124] on li "No Show" at bounding box center [274, 123] width 130 height 9
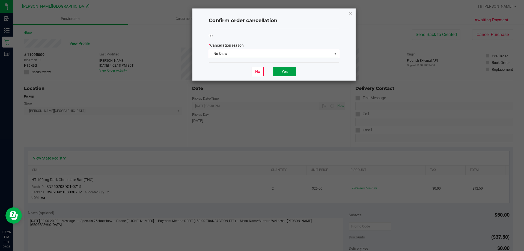
click at [289, 72] on button "Yes" at bounding box center [284, 71] width 23 height 9
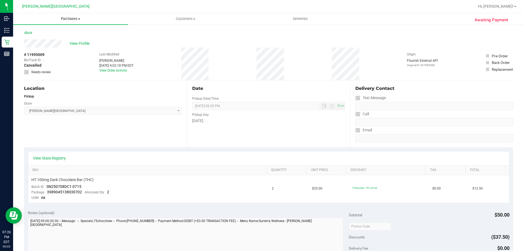
click at [65, 20] on span "Purchases" at bounding box center [70, 18] width 115 height 5
click at [58, 35] on span "Summary of purchases" at bounding box center [41, 33] width 56 height 5
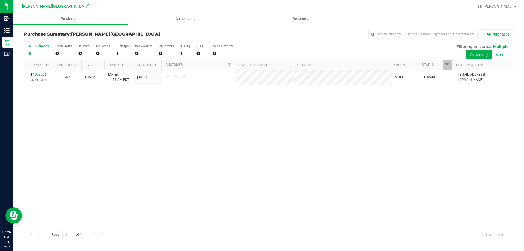
click at [42, 74] on link "11993256" at bounding box center [38, 75] width 15 height 4
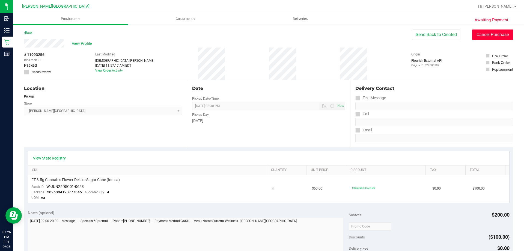
click at [496, 34] on button "Cancel Purchase" at bounding box center [492, 34] width 41 height 10
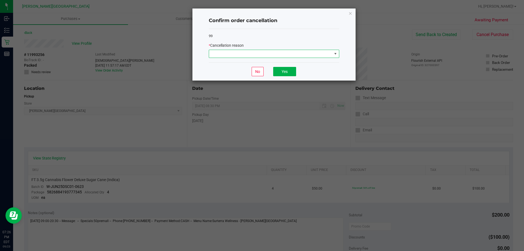
click at [312, 55] on span at bounding box center [270, 54] width 123 height 8
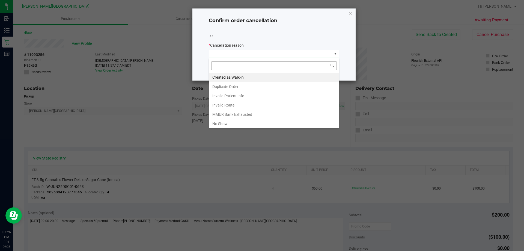
scroll to position [8, 130]
click at [218, 126] on li "No Show" at bounding box center [274, 123] width 130 height 9
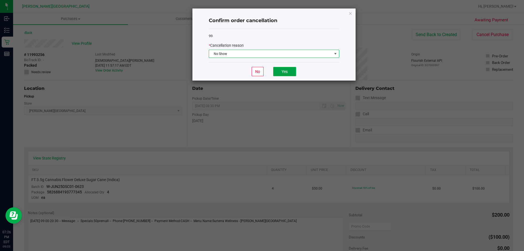
click at [294, 70] on button "Yes" at bounding box center [284, 71] width 23 height 9
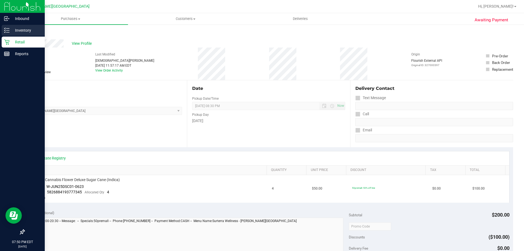
click at [13, 32] on p "Inventory" at bounding box center [26, 30] width 33 height 7
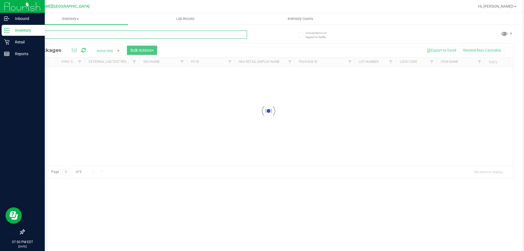
click at [59, 32] on input "text" at bounding box center [135, 35] width 223 height 8
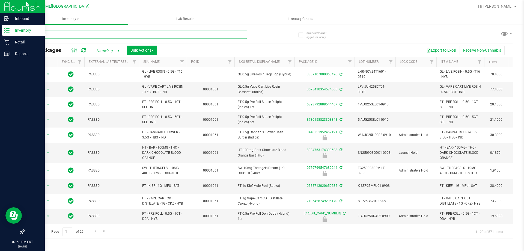
type input "waterme"
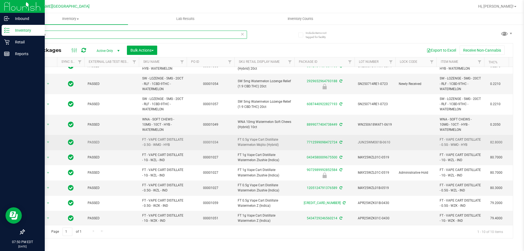
scroll to position [13, 0]
